Goal: Participate in discussion: Engage in conversation with other users on a specific topic

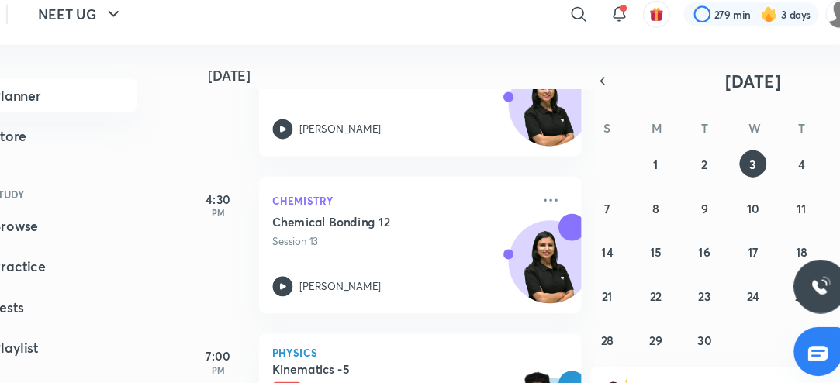
scroll to position [9, 0]
